Goal: Transaction & Acquisition: Purchase product/service

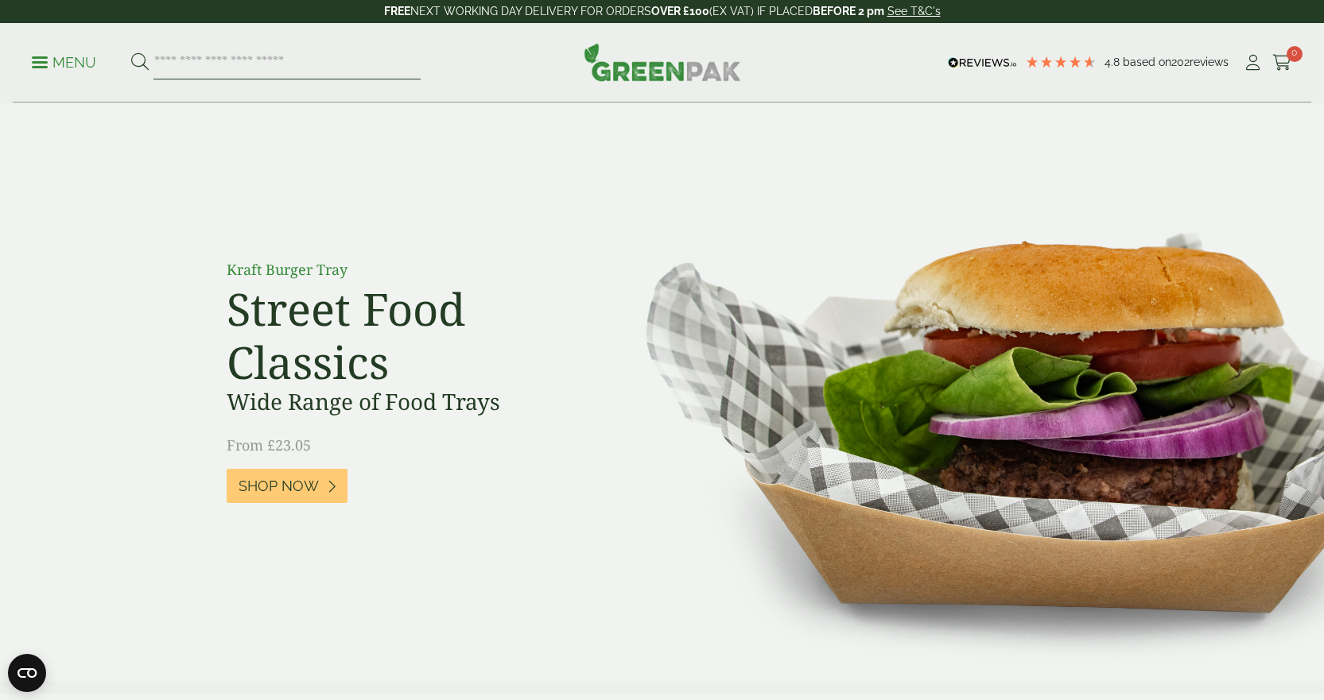
click at [185, 67] on input "search" at bounding box center [286, 62] width 267 height 33
type input "****"
click at [131, 52] on button at bounding box center [139, 62] width 17 height 21
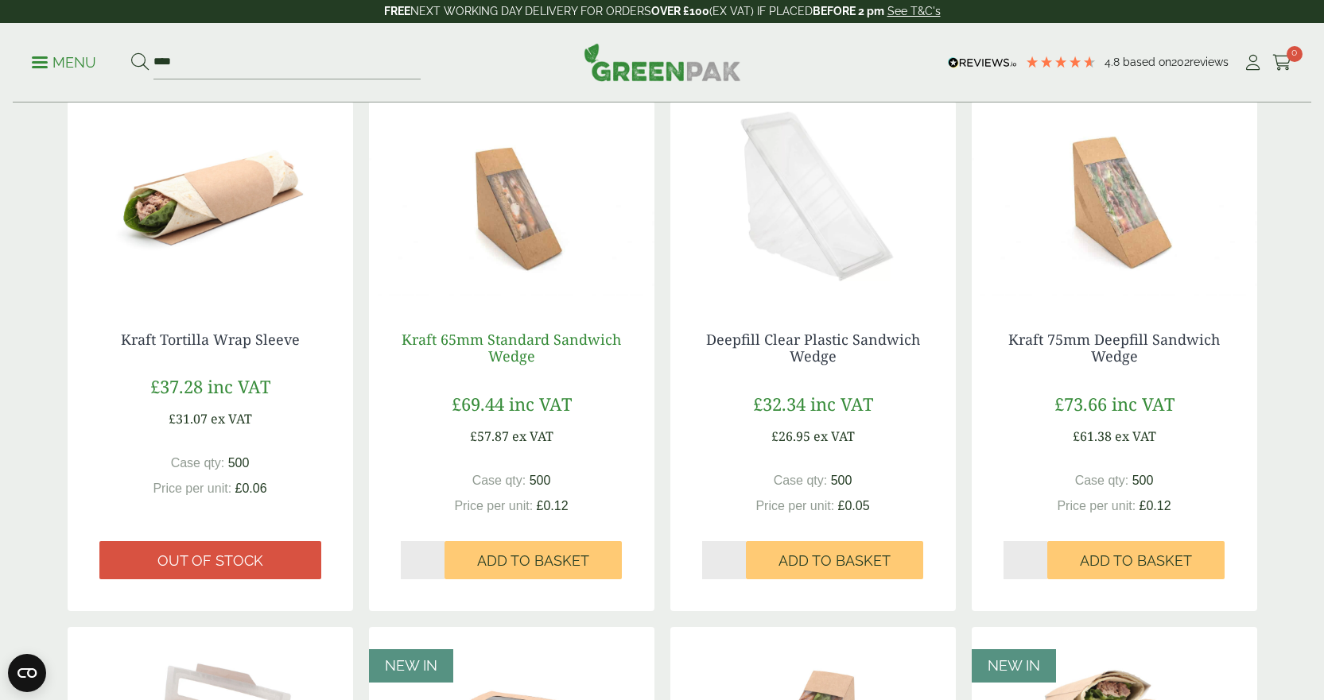
scroll to position [795, 0]
